Goal: Task Accomplishment & Management: Complete application form

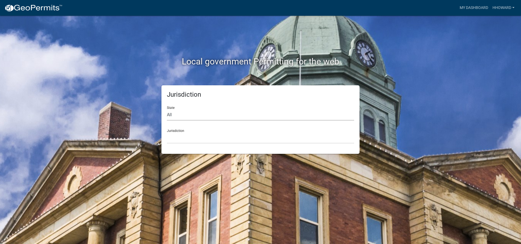
click at [210, 115] on select "All [US_STATE] [US_STATE] [US_STATE] [US_STATE] [US_STATE] [US_STATE] [US_STATE…" at bounding box center [260, 115] width 187 height 11
select select "[US_STATE]"
click at [167, 110] on select "All [US_STATE] [US_STATE] [US_STATE] [US_STATE] [US_STATE] [US_STATE] [US_STATE…" at bounding box center [260, 115] width 187 height 11
click at [205, 136] on select "[GEOGRAPHIC_DATA], [US_STATE] [GEOGRAPHIC_DATA], [US_STATE] [GEOGRAPHIC_DATA], …" at bounding box center [260, 138] width 187 height 11
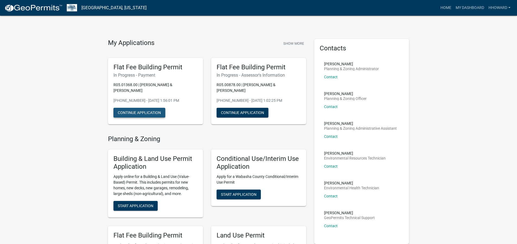
click at [149, 108] on button "Continue Application" at bounding box center [139, 113] width 52 height 10
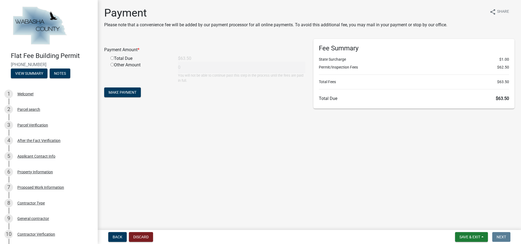
click at [208, 123] on main "Payment Please note that a convenience fee will be added by our payment process…" at bounding box center [309, 114] width 423 height 228
